Goal: Obtain resource: Download file/media

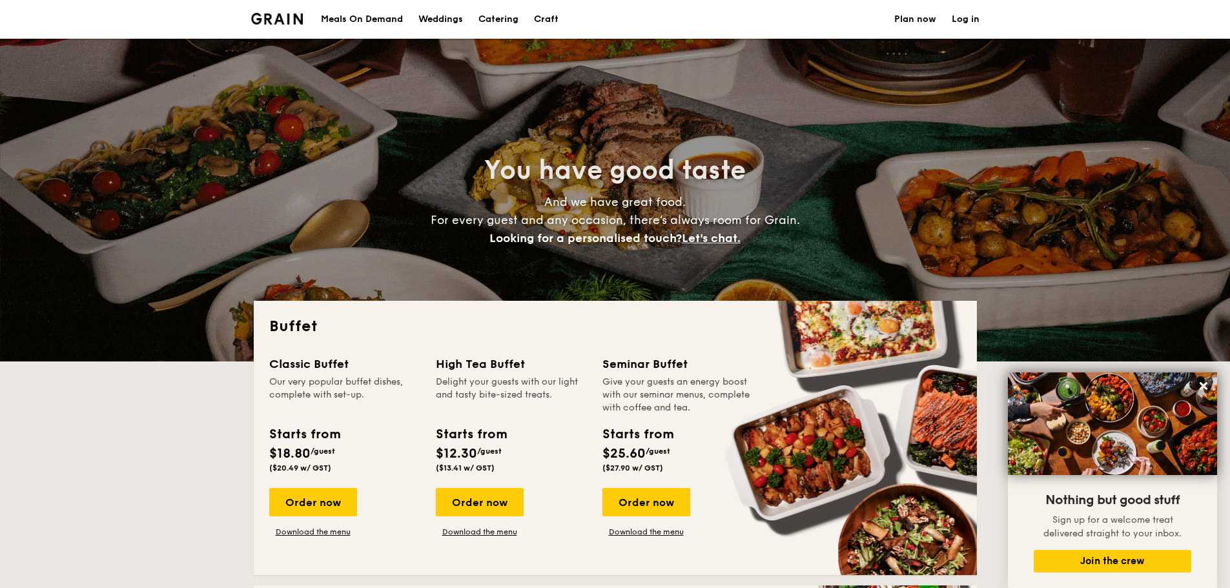
select select
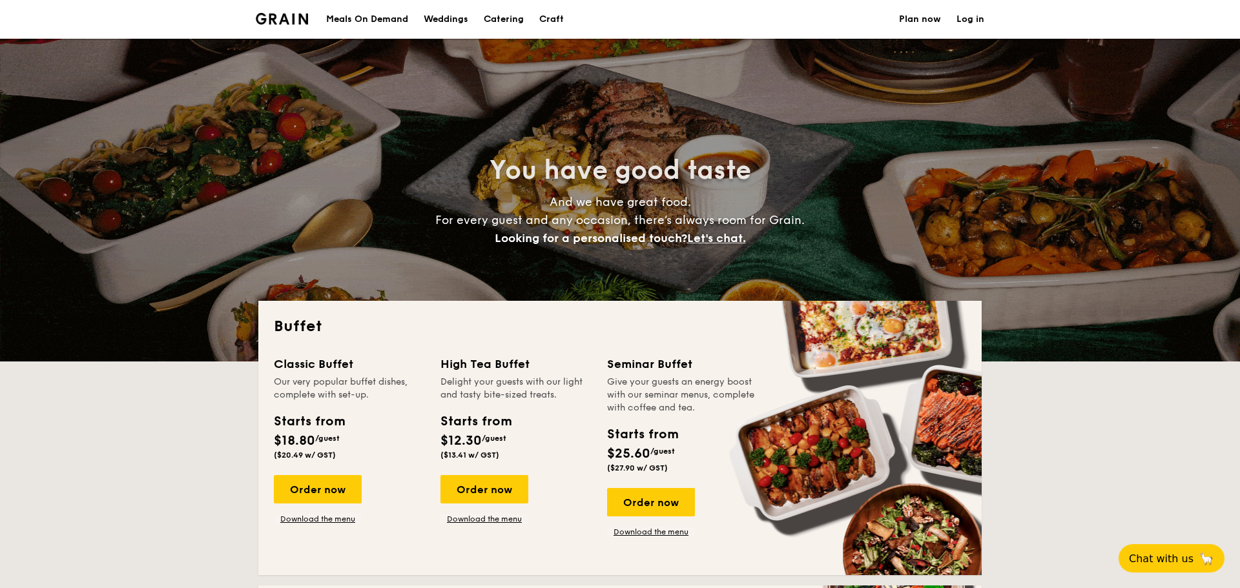
select select
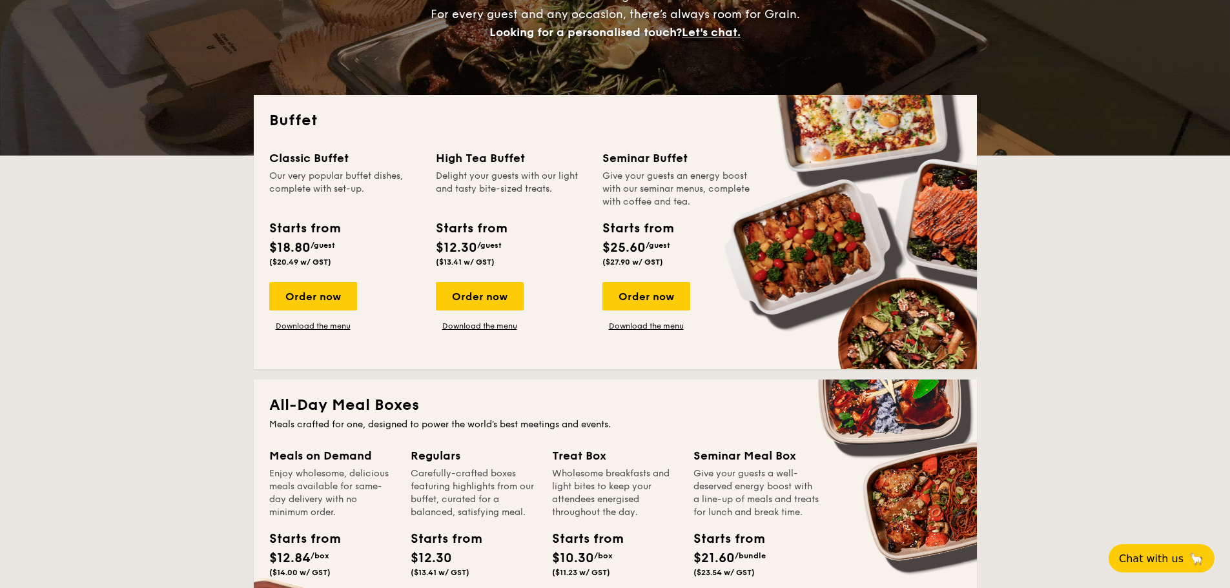
scroll to position [194, 0]
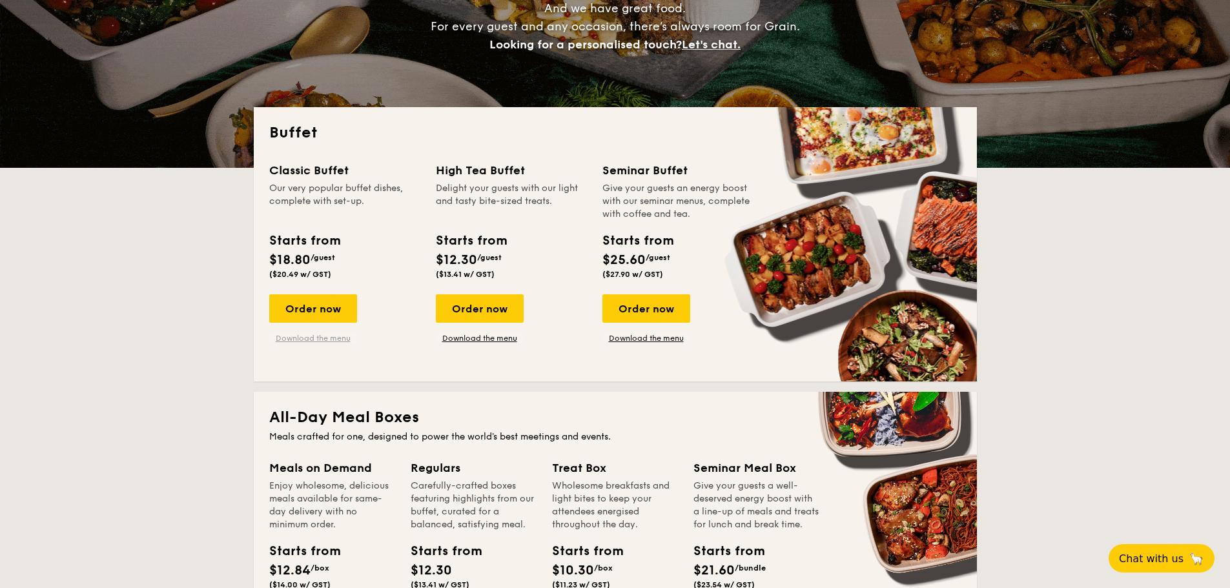
click at [334, 341] on link "Download the menu" at bounding box center [313, 338] width 88 height 10
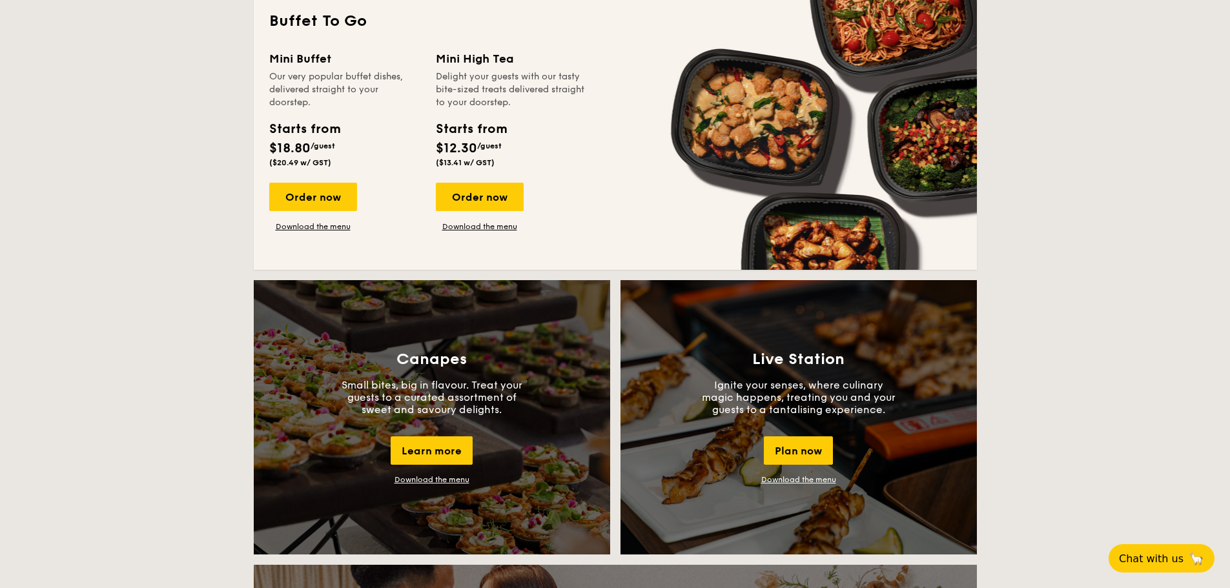
scroll to position [840, 0]
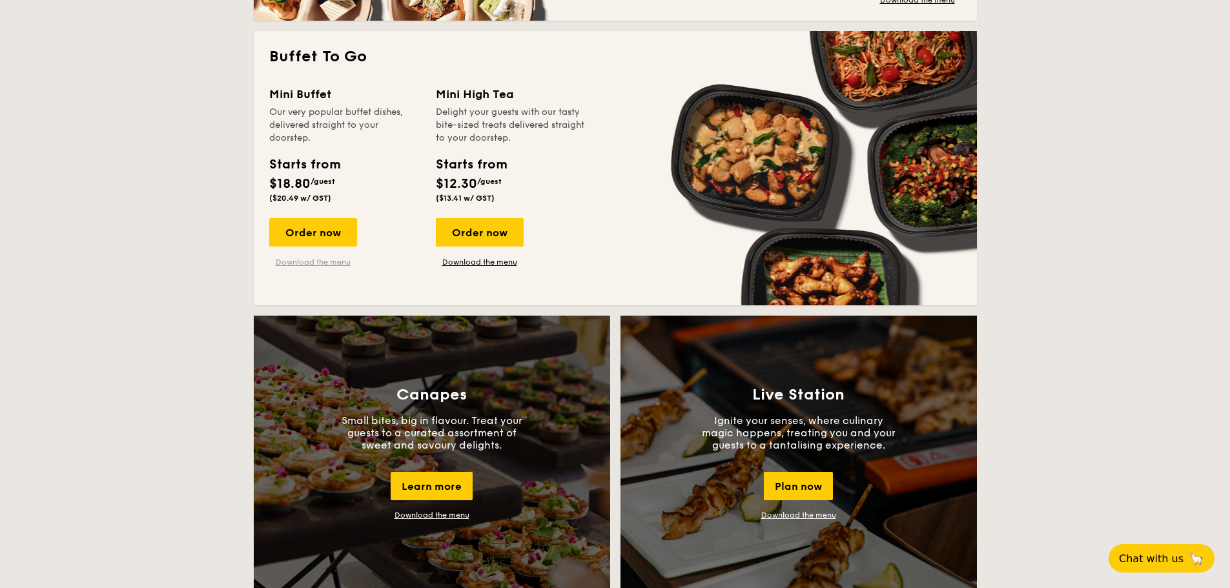
click at [297, 262] on link "Download the menu" at bounding box center [313, 262] width 88 height 10
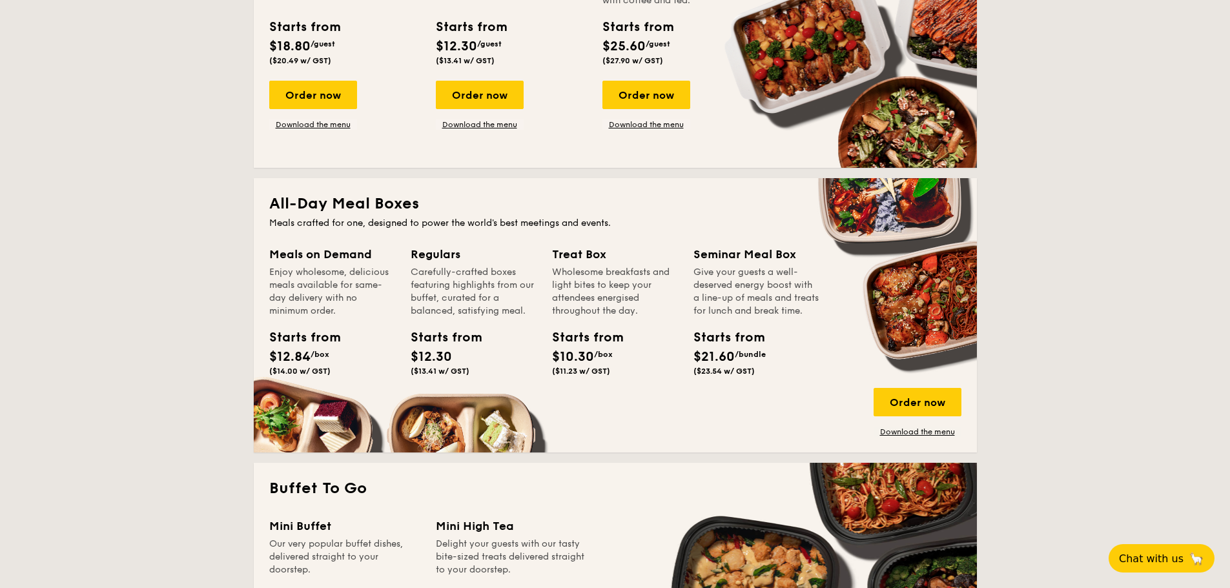
scroll to position [129, 0]
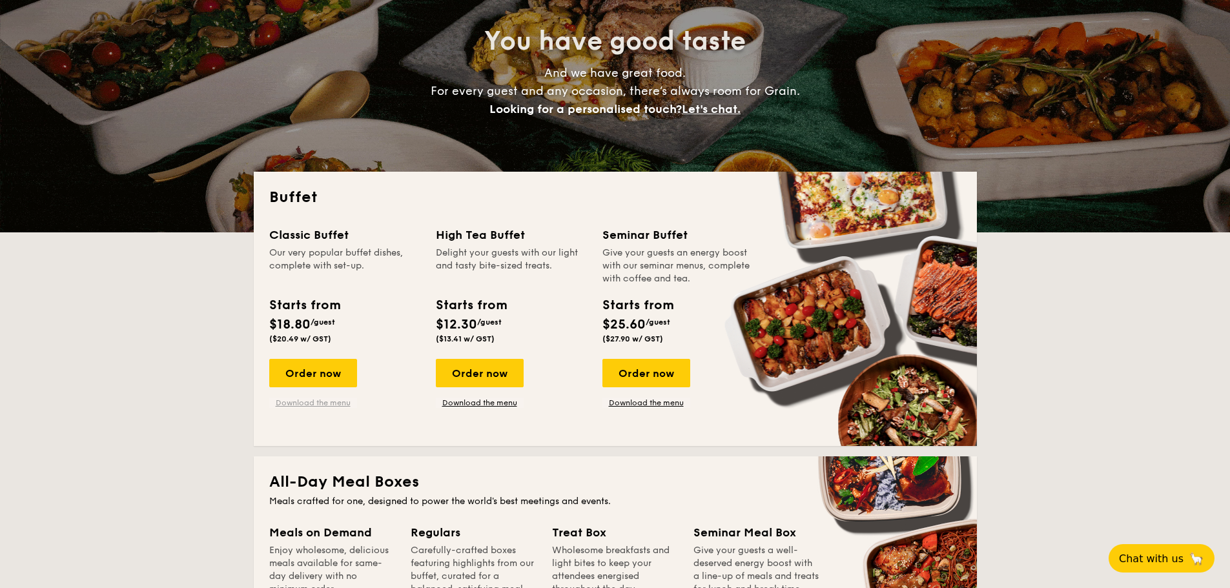
click at [320, 402] on link "Download the menu" at bounding box center [313, 403] width 88 height 10
